Goal: Find contact information: Obtain details needed to contact an individual or organization

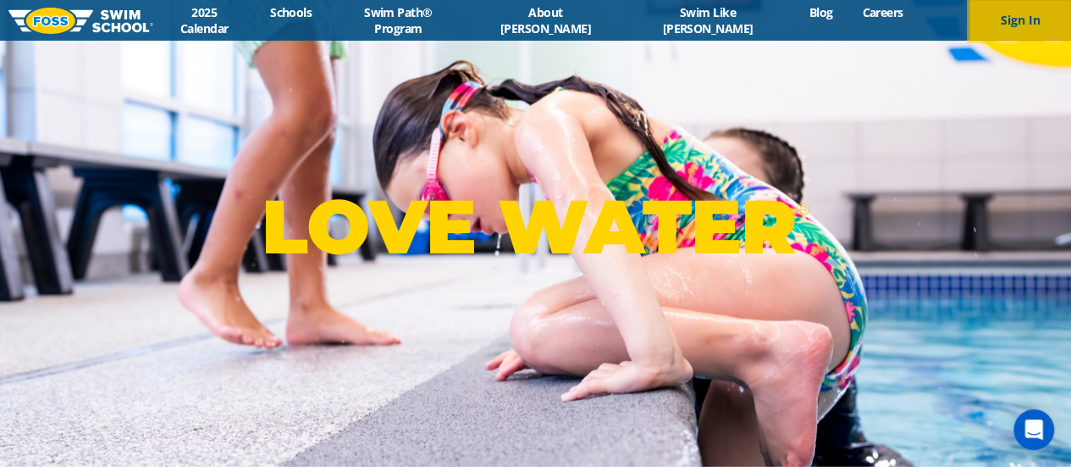
click at [1013, 11] on button "Sign In" at bounding box center [1020, 20] width 102 height 41
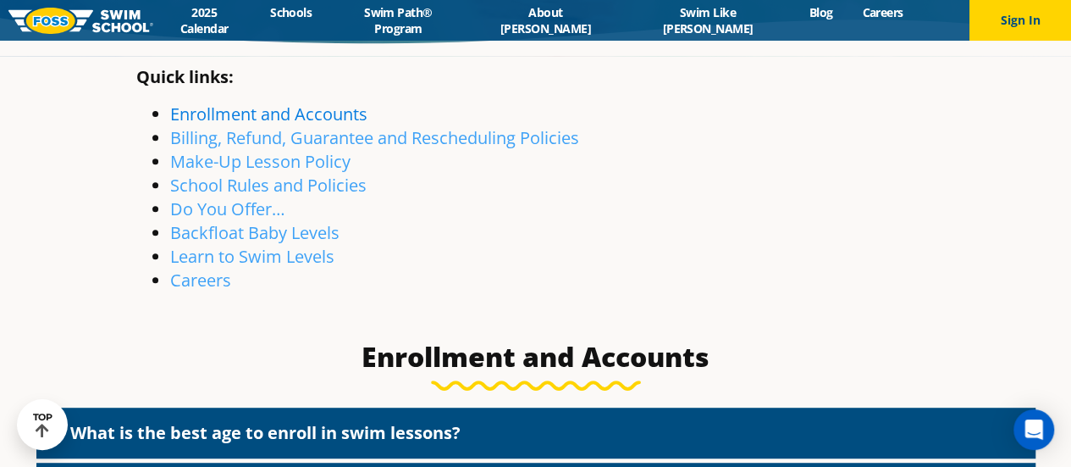
scroll to position [274, 0]
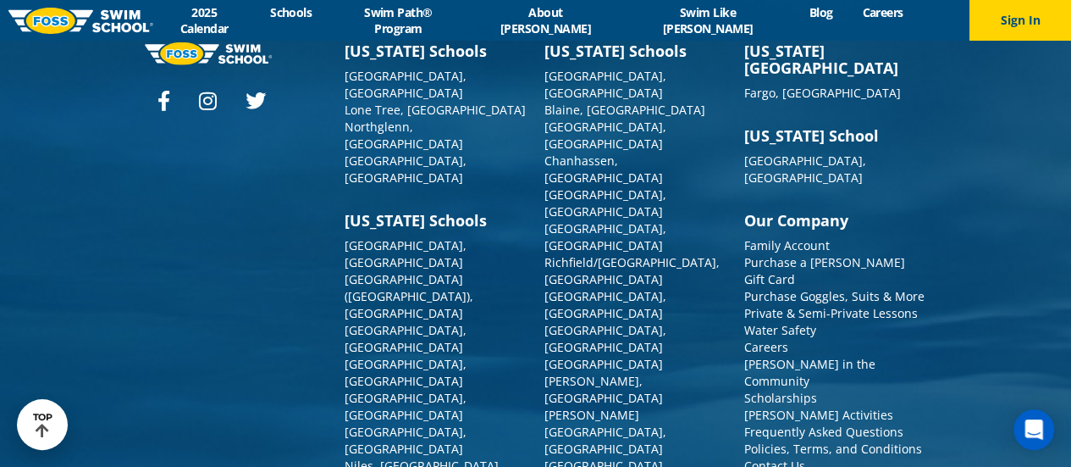
scroll to position [5728, 0]
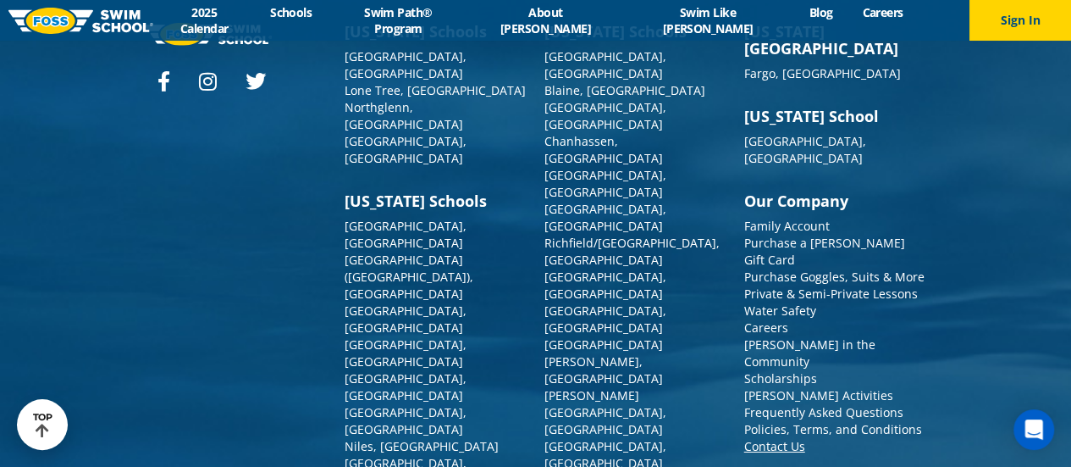
click at [787, 438] on link "Contact Us" at bounding box center [774, 446] width 61 height 16
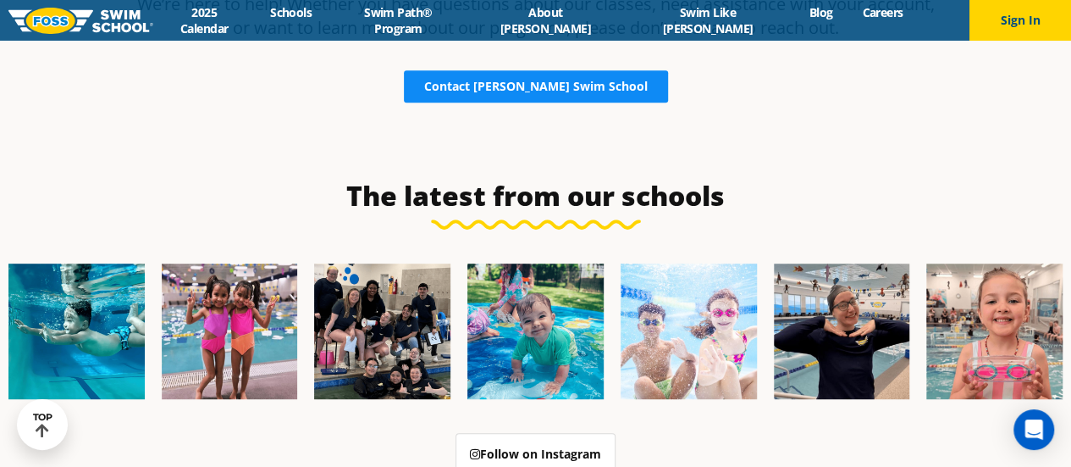
click at [573, 88] on span "Contact Foss Swim School" at bounding box center [536, 86] width 224 height 12
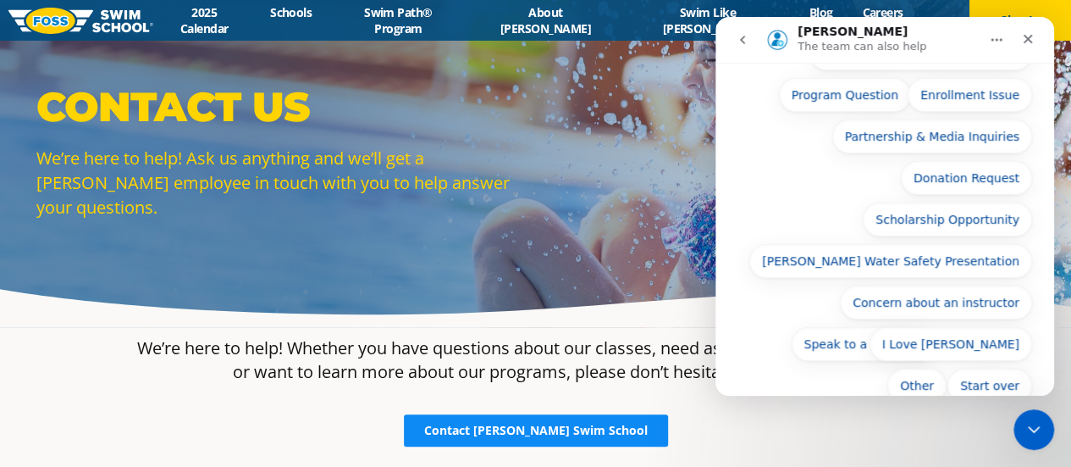
scroll to position [326, 0]
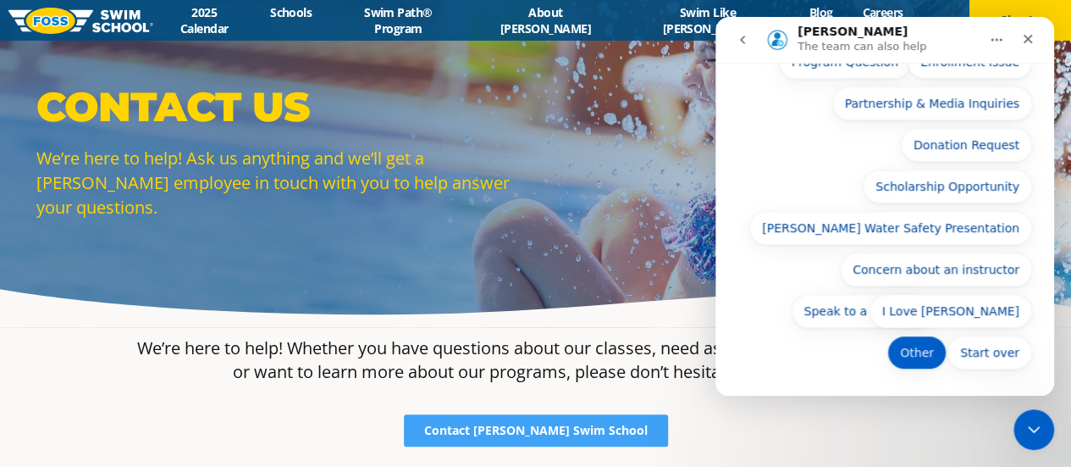
click at [908, 359] on button "Other" at bounding box center [916, 352] width 59 height 34
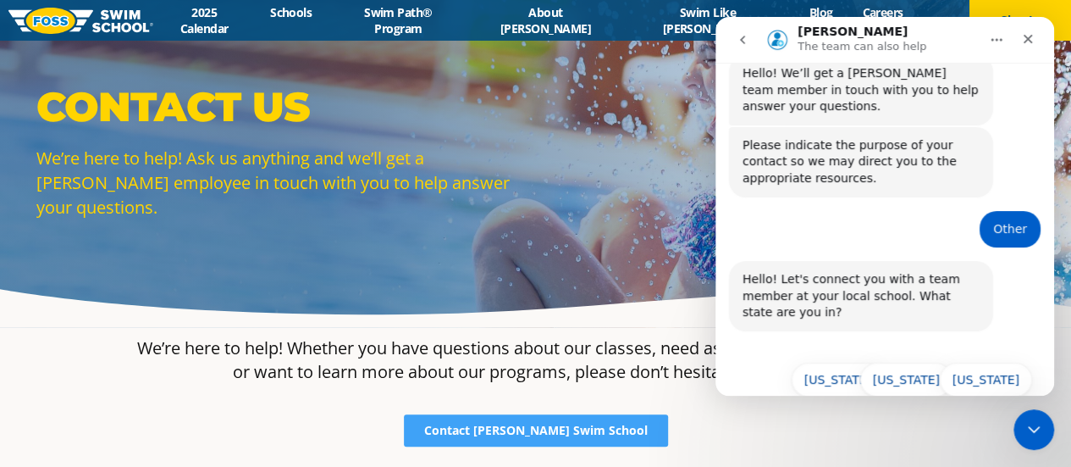
scroll to position [0, 0]
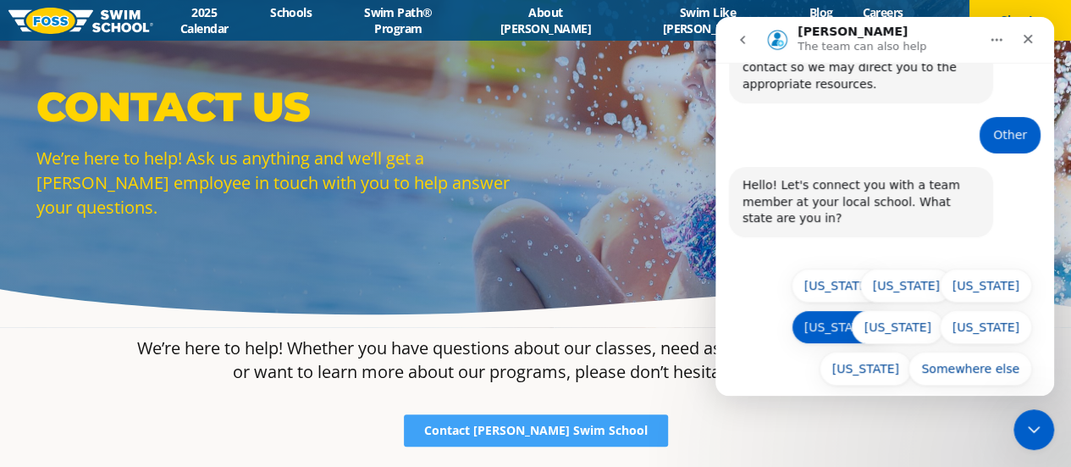
click at [853, 320] on button "North Dakota" at bounding box center [838, 327] width 92 height 34
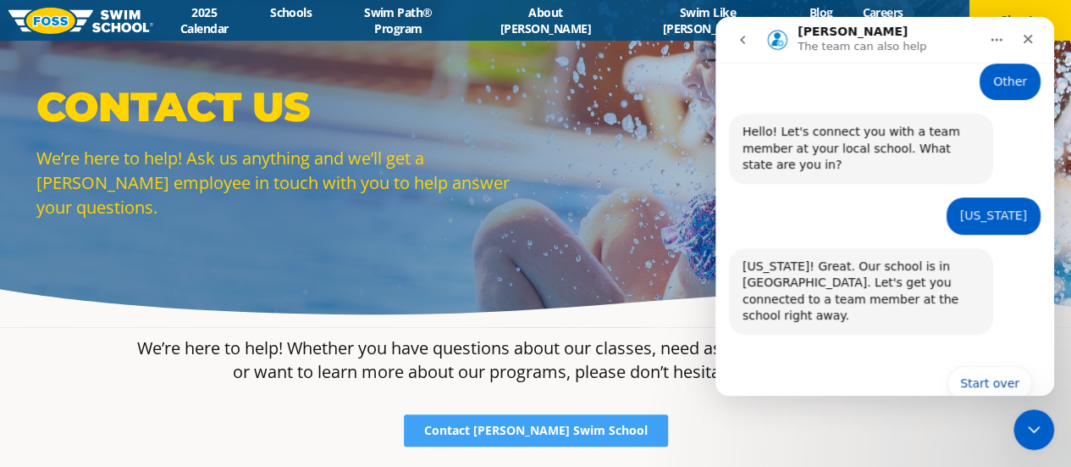
scroll to position [207, 0]
click at [990, 366] on button "Start over" at bounding box center [989, 383] width 85 height 34
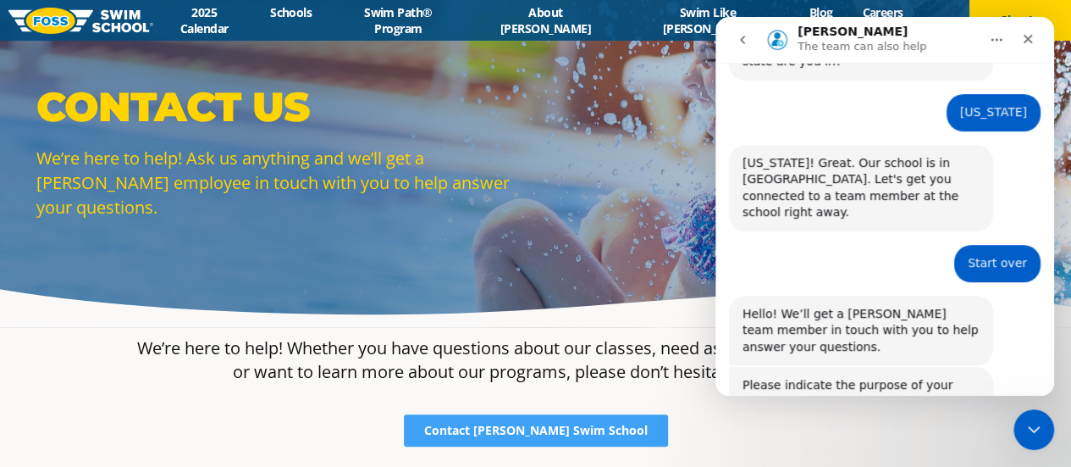
scroll to position [0, 0]
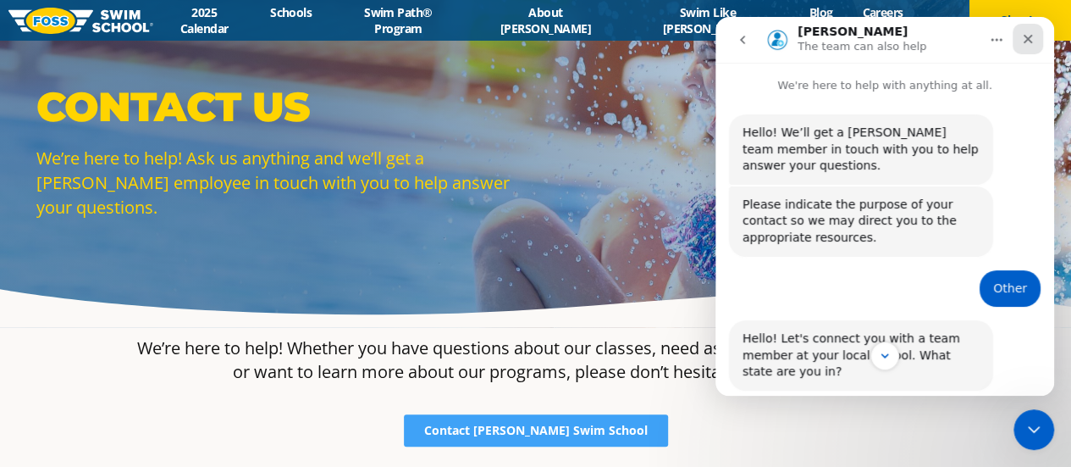
click at [1024, 41] on icon "Close" at bounding box center [1028, 39] width 9 height 9
